Goal: Information Seeking & Learning: Learn about a topic

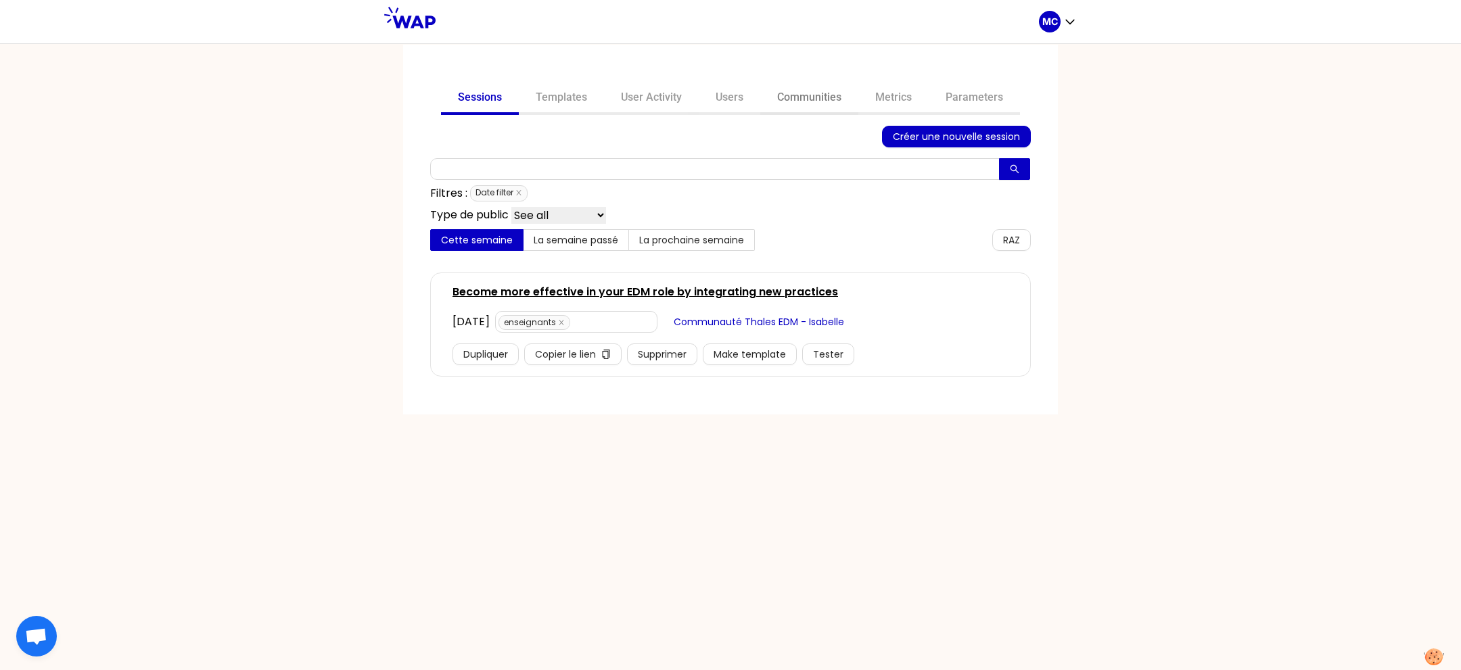
click at [820, 111] on link "Communities" at bounding box center [809, 99] width 98 height 32
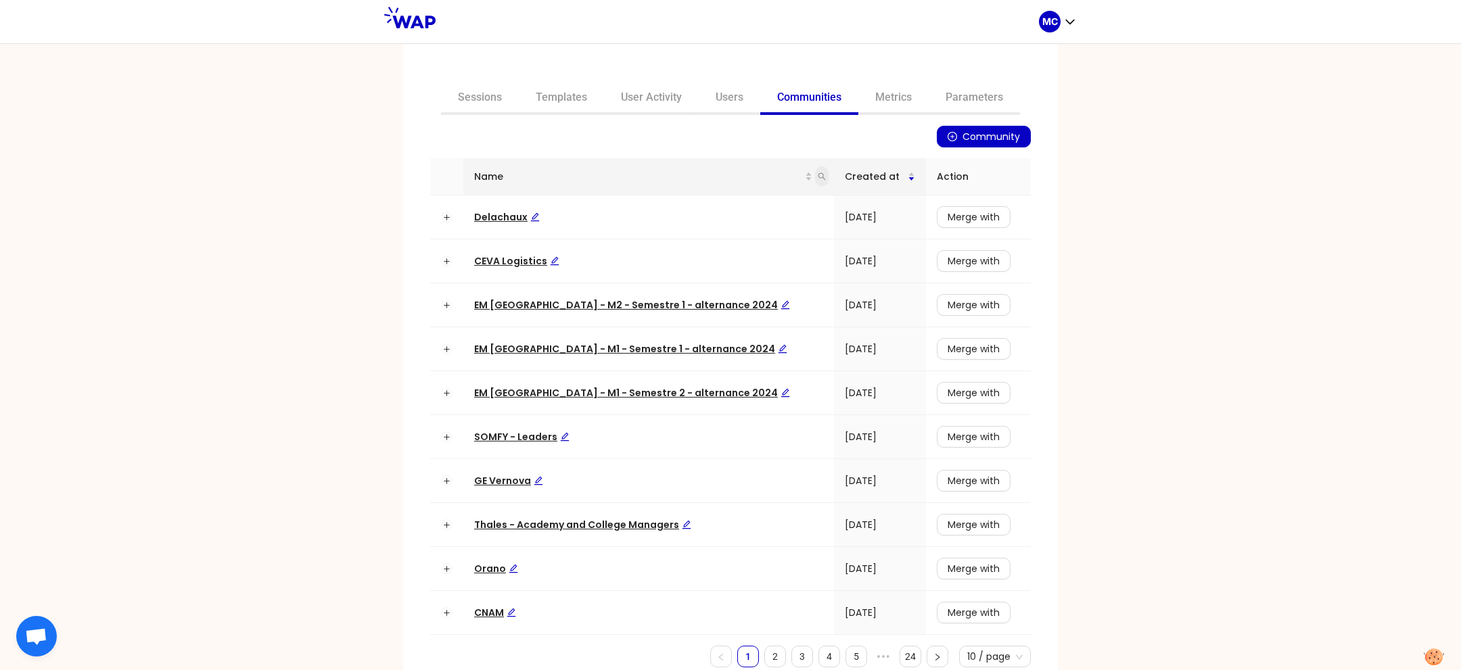
click at [815, 171] on span at bounding box center [822, 176] width 14 height 20
type input "rexel"
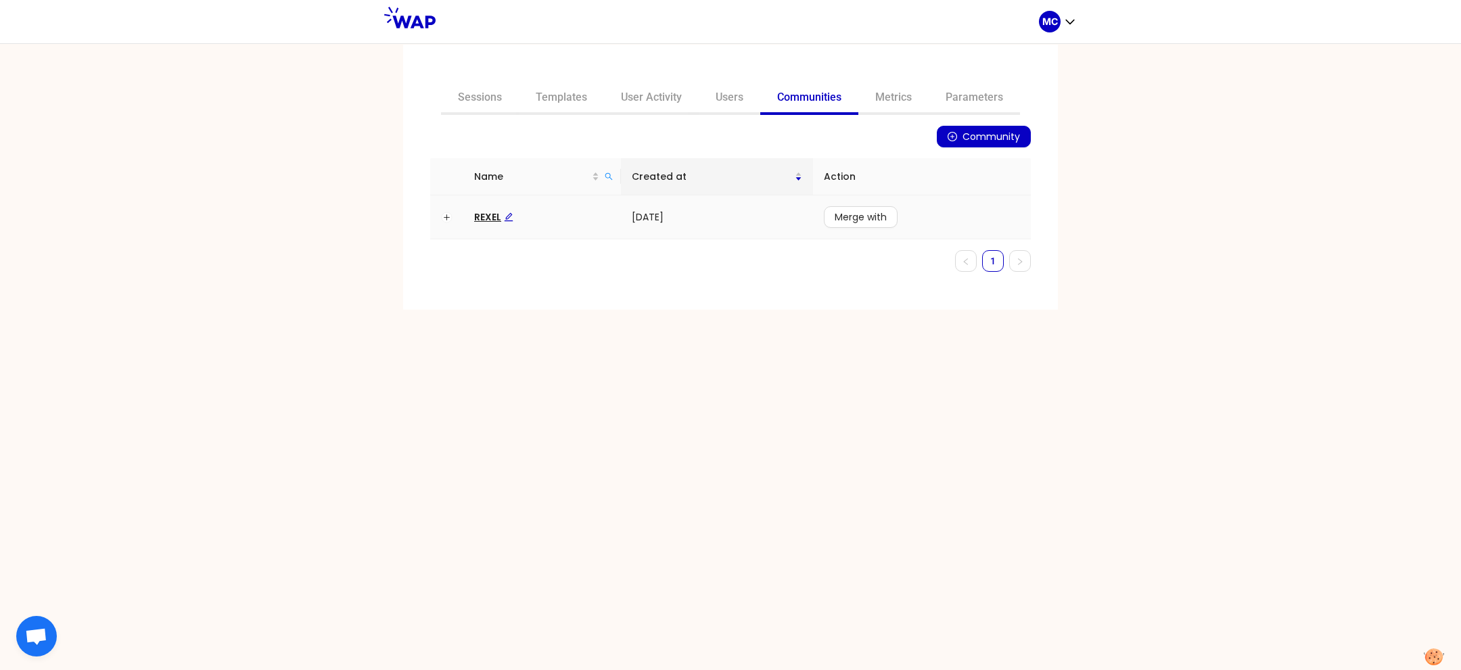
click at [484, 216] on span "REXEL" at bounding box center [493, 217] width 39 height 14
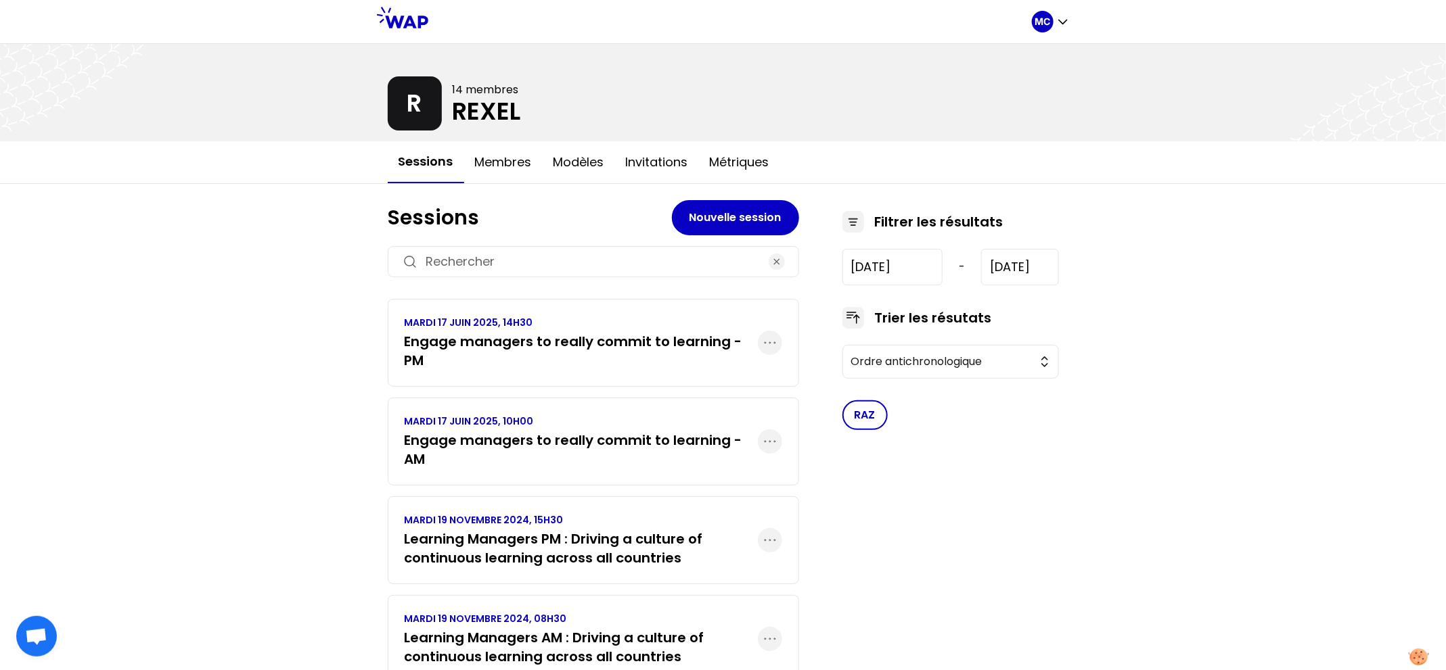
scroll to position [53, 0]
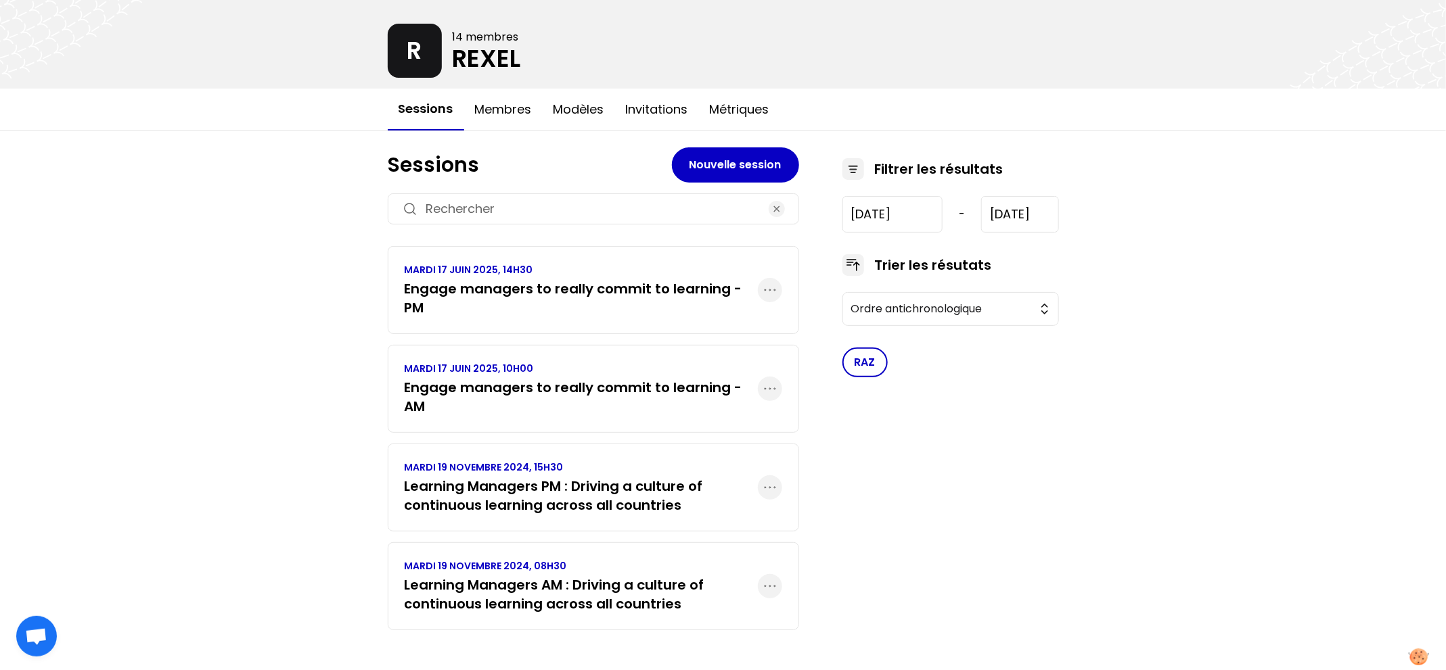
click at [428, 362] on p "MARDI 17 JUIN 2025, 10H00" at bounding box center [581, 369] width 353 height 14
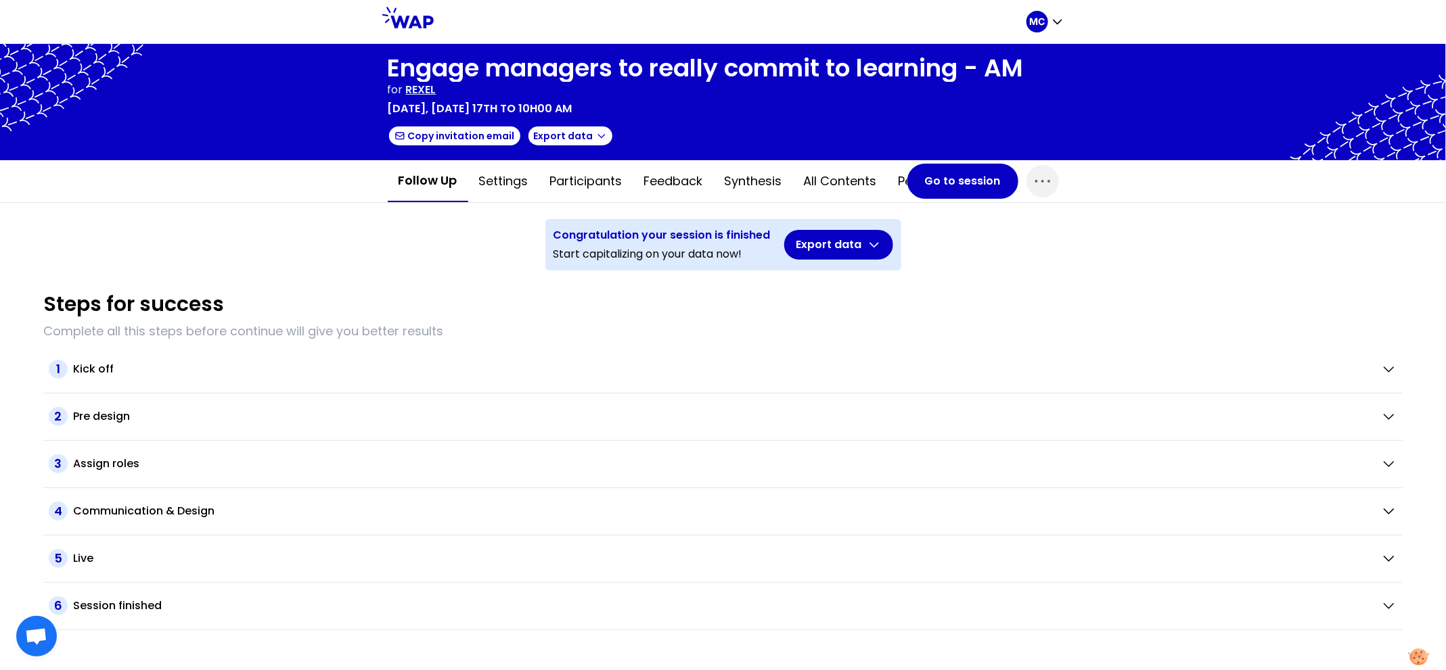
scroll to position [0, 0]
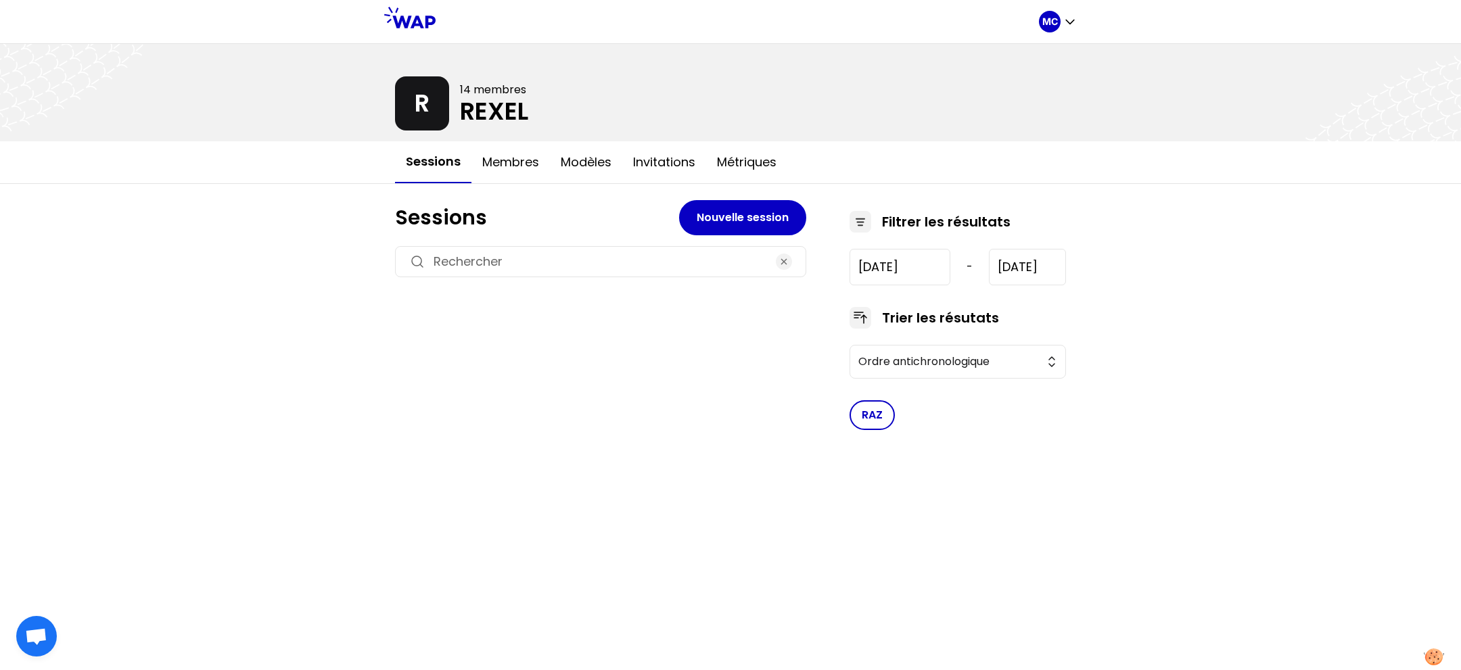
type input "[DATE]"
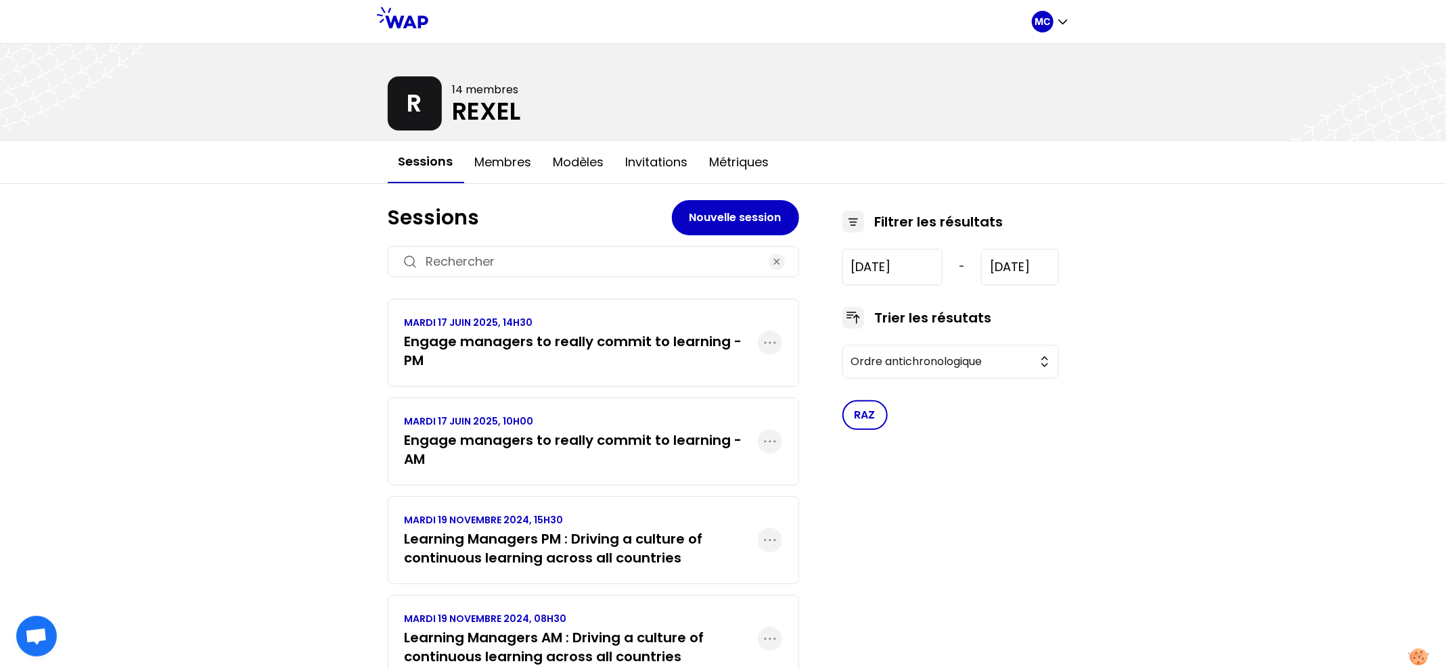
click at [296, 422] on div "MC R 14 membres [PERSON_NAME] Membres Modèles Invitations Métriques Sessions No…" at bounding box center [723, 363] width 1446 height 727
